Goal: Transaction & Acquisition: Purchase product/service

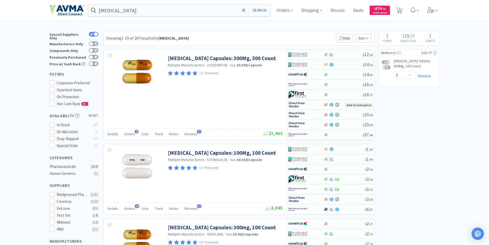
select select "3"
click at [146, 10] on input "[MEDICAL_DATA]" at bounding box center [179, 10] width 182 height 12
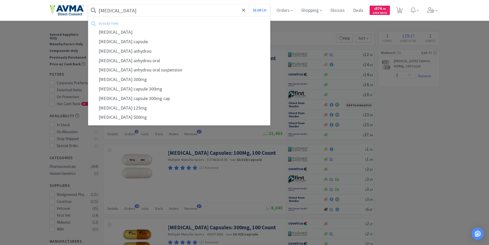
type input "[MEDICAL_DATA]"
click at [249, 4] on button "Search" at bounding box center [259, 10] width 21 height 12
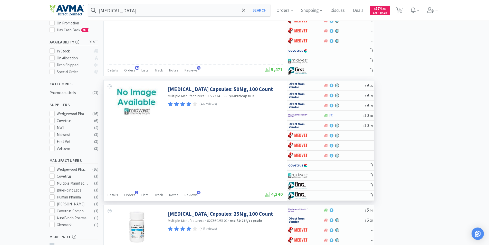
scroll to position [103, 0]
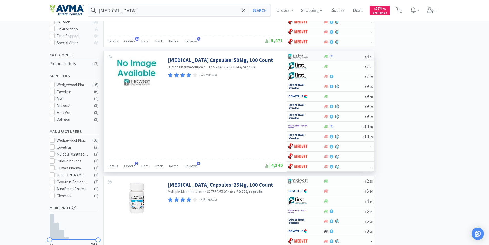
click at [294, 55] on img at bounding box center [297, 56] width 19 height 8
select select "1"
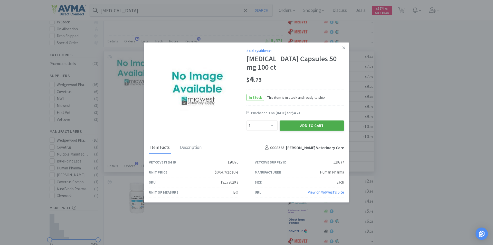
click at [299, 125] on button "Add to Cart" at bounding box center [311, 125] width 64 height 10
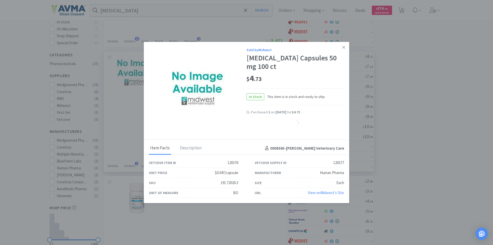
select select "1"
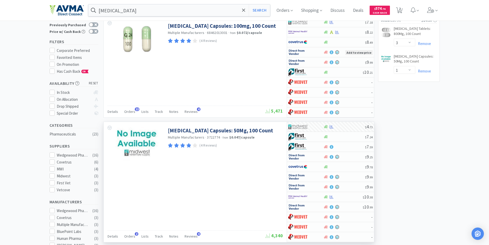
scroll to position [0, 0]
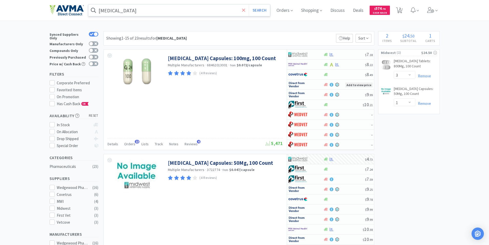
click at [244, 12] on icon at bounding box center [243, 10] width 3 height 5
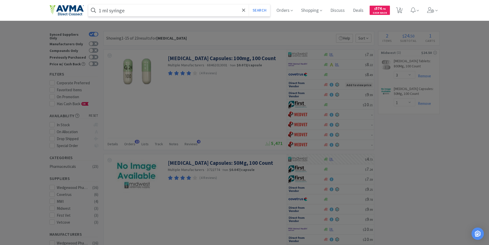
type input "1 ml syringe"
click at [249, 4] on button "Search" at bounding box center [259, 10] width 21 height 12
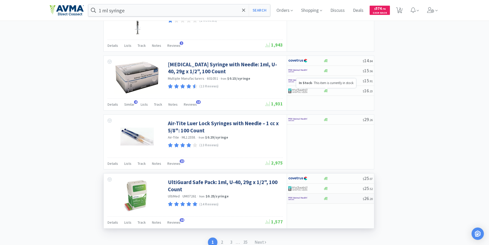
scroll to position [777, 0]
